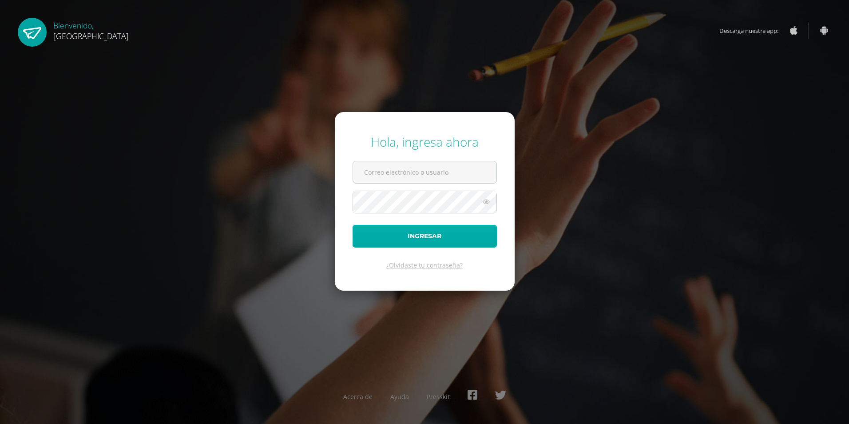
type input "[EMAIL_ADDRESS][DOMAIN_NAME]"
click at [389, 243] on button "Ingresar" at bounding box center [425, 236] width 144 height 23
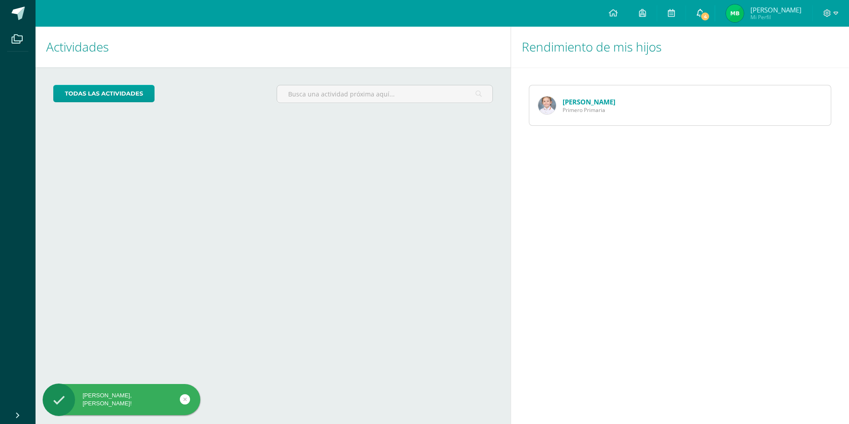
click at [708, 15] on span "4" at bounding box center [706, 17] width 10 height 10
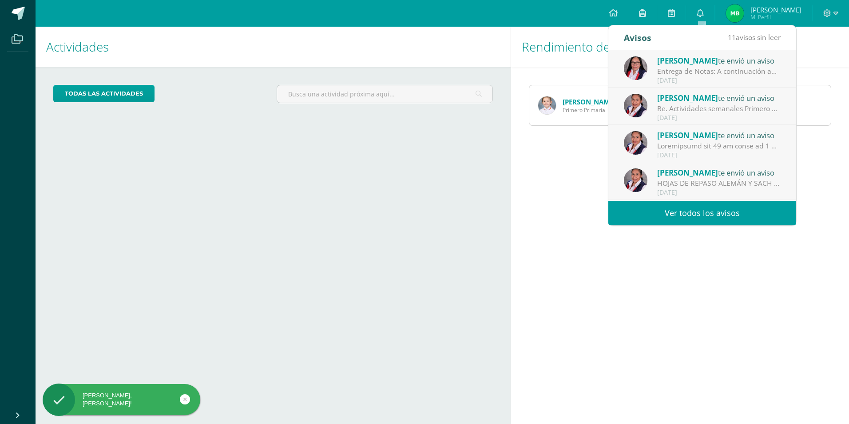
click at [684, 69] on div "Entrega de Notas: A continuación adjunto link para agendar cita. [URL][DOMAIN_N…" at bounding box center [720, 71] width 124 height 10
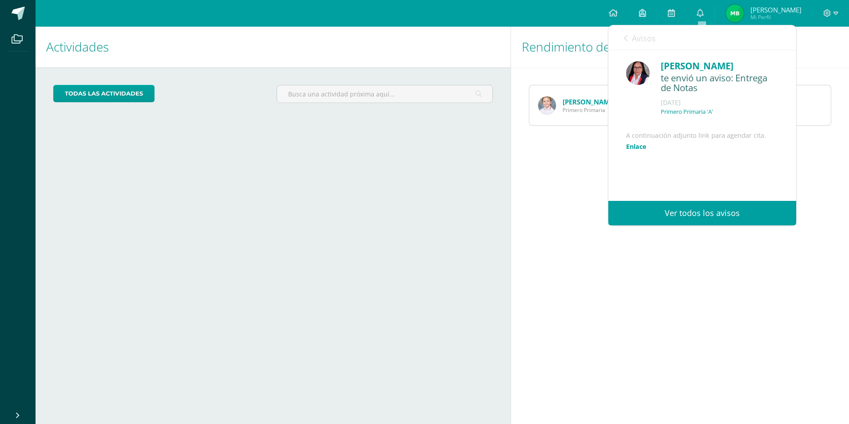
click at [642, 151] on link "Enlace" at bounding box center [636, 146] width 20 height 8
